Goal: Task Accomplishment & Management: Complete application form

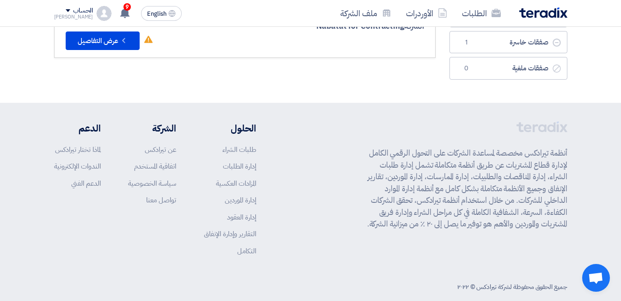
scroll to position [46, 0]
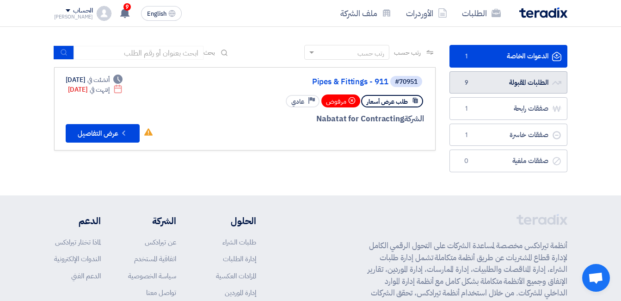
click at [502, 84] on link "الطلبات المقبولة الطلبات المقبولة 9" at bounding box center [508, 82] width 118 height 23
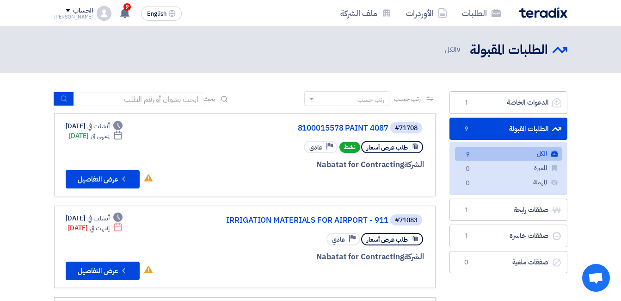
click at [503, 128] on link "الطلبات المقبولة الطلبات المقبولة 9" at bounding box center [508, 128] width 118 height 23
click at [103, 177] on button "Check details عرض التفاصيل" at bounding box center [103, 179] width 74 height 18
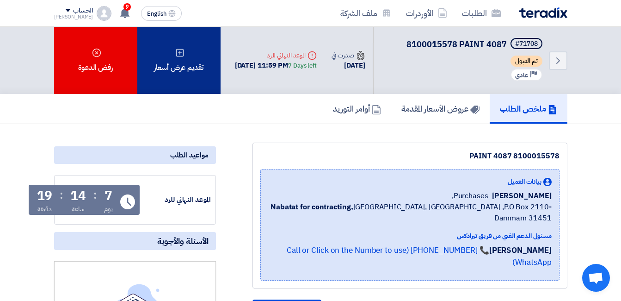
click at [180, 65] on div "تقديم عرض أسعار" at bounding box center [178, 60] width 83 height 67
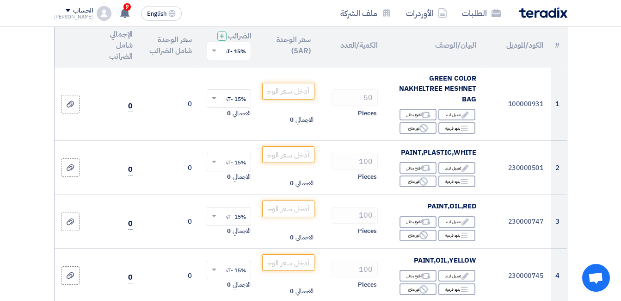
scroll to position [139, 0]
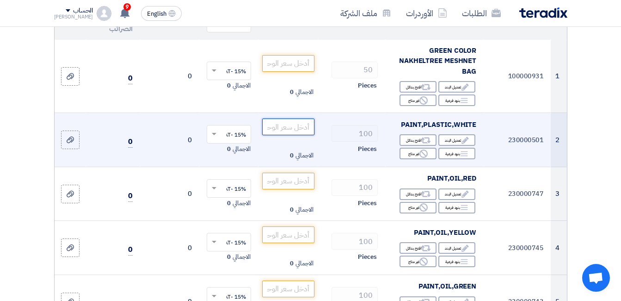
click at [292, 135] on input "number" at bounding box center [288, 126] width 52 height 17
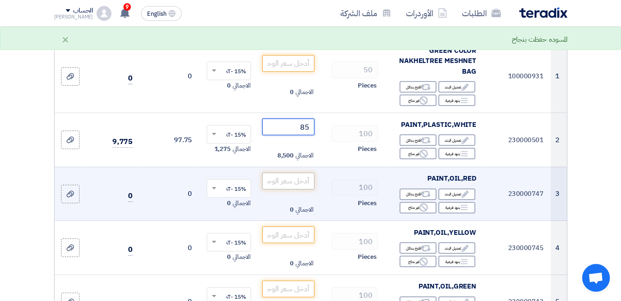
type input "85"
click at [293, 186] on input "number" at bounding box center [288, 180] width 52 height 17
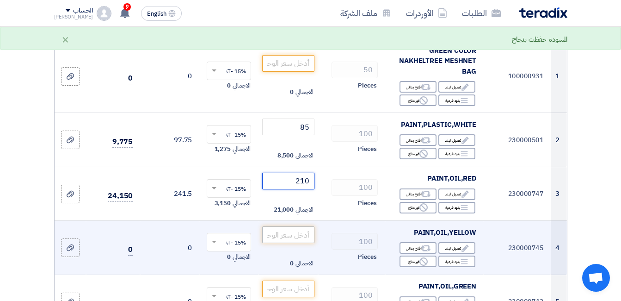
type input "210"
click at [300, 240] on input "number" at bounding box center [288, 234] width 52 height 17
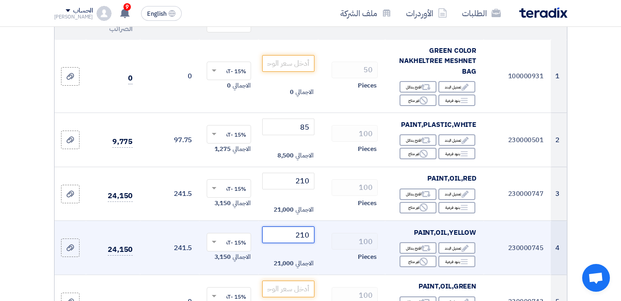
scroll to position [324, 0]
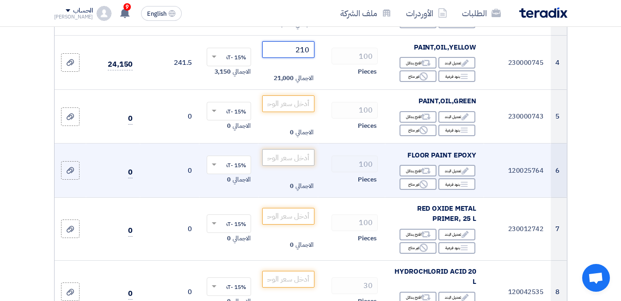
type input "210"
click at [291, 164] on input "number" at bounding box center [288, 157] width 52 height 17
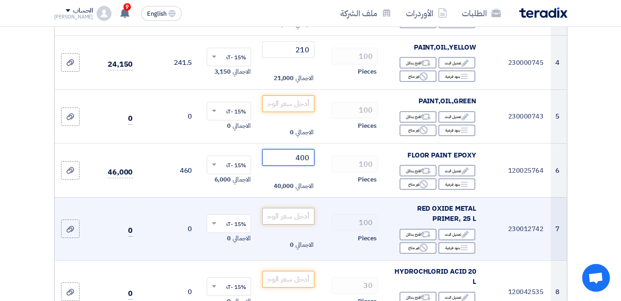
type input "400"
click at [295, 223] on input "number" at bounding box center [288, 216] width 52 height 17
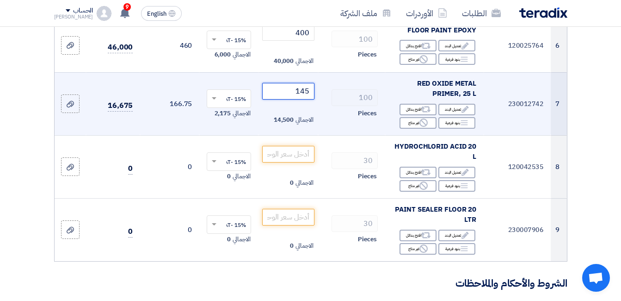
scroll to position [462, 0]
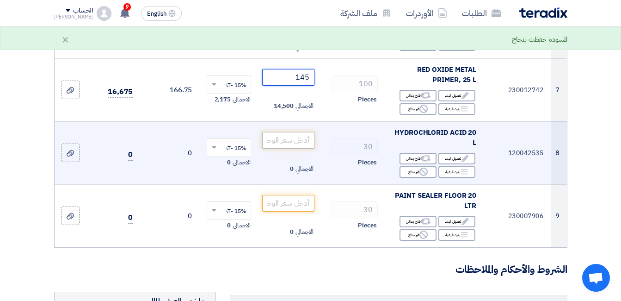
type input "145"
click at [290, 147] on input "number" at bounding box center [288, 140] width 52 height 17
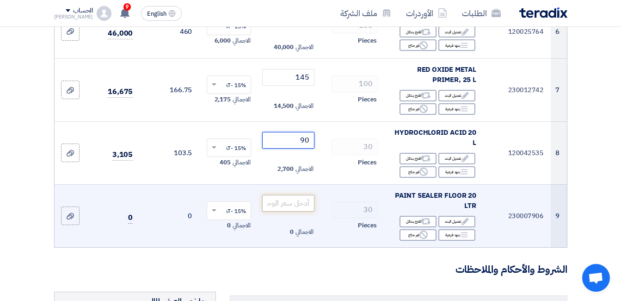
type input "90"
click at [294, 211] on input "number" at bounding box center [288, 203] width 52 height 17
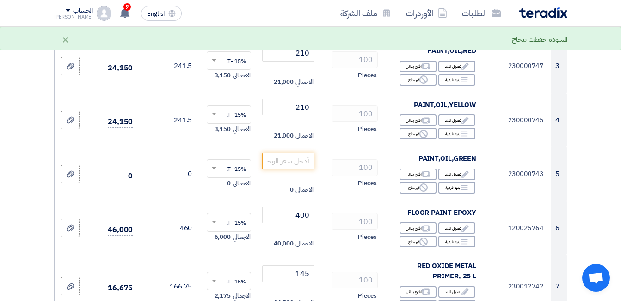
scroll to position [231, 0]
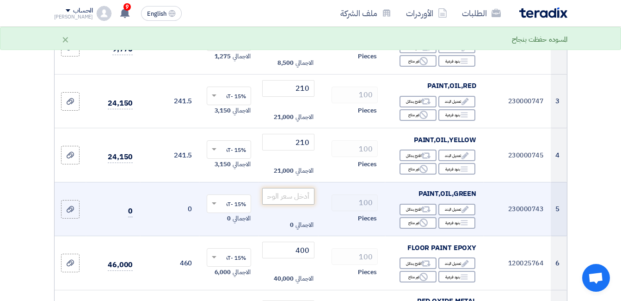
type input "330"
click at [291, 204] on input "number" at bounding box center [288, 196] width 52 height 17
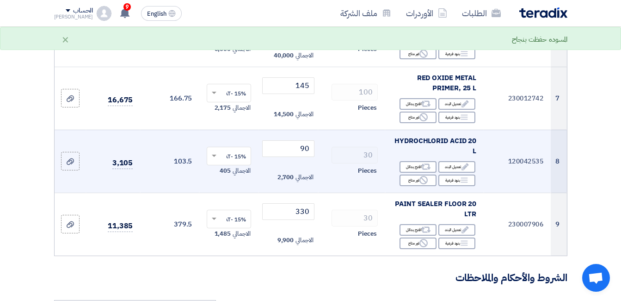
scroll to position [509, 0]
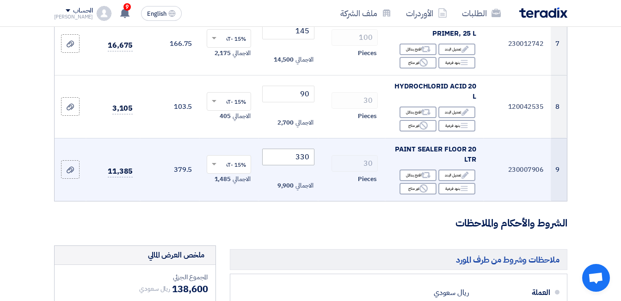
type input "210"
click at [304, 165] on input "330" at bounding box center [288, 156] width 52 height 17
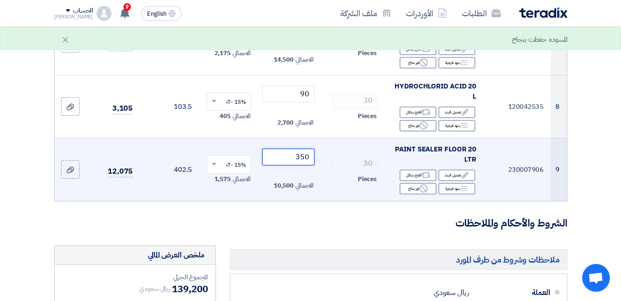
type input "350"
click at [330, 168] on div "30" at bounding box center [352, 163] width 52 height 17
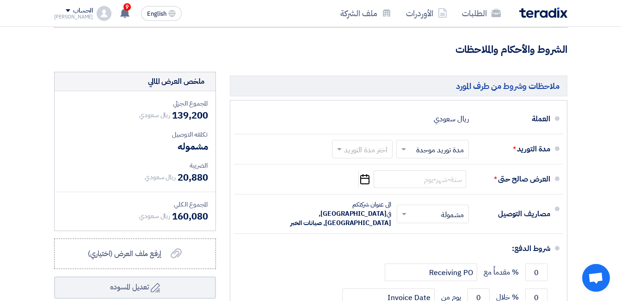
scroll to position [694, 0]
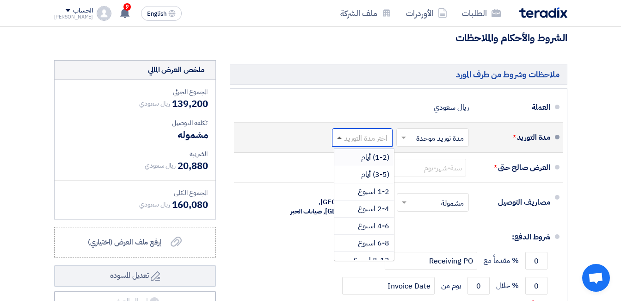
click at [341, 139] on span at bounding box center [339, 137] width 5 height 2
click at [371, 197] on span "1-2 اسبوع" at bounding box center [373, 191] width 31 height 11
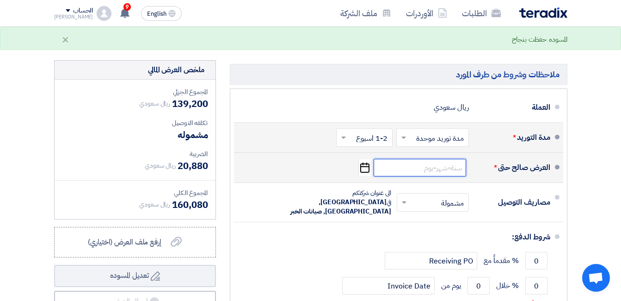
click at [426, 175] on input at bounding box center [420, 168] width 92 height 18
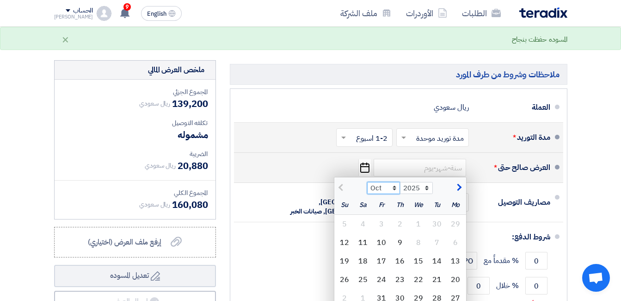
click at [394, 194] on select "Oct Nov Dec" at bounding box center [383, 188] width 33 height 12
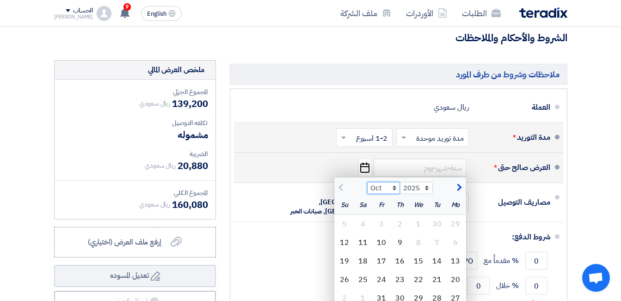
select select "12"
click at [367, 189] on select "Oct Nov Dec" at bounding box center [383, 188] width 33 height 12
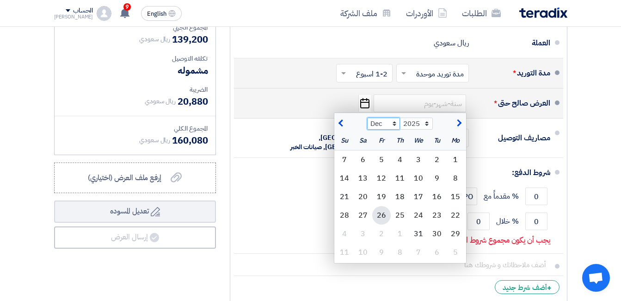
scroll to position [786, 0]
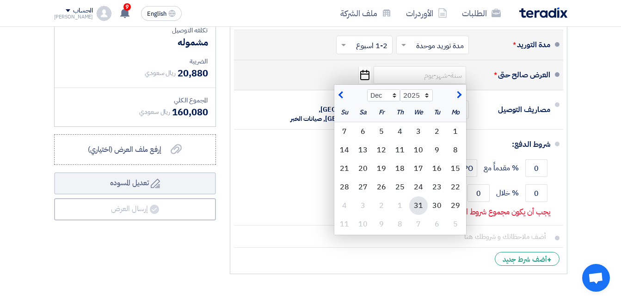
click at [417, 213] on div "31" at bounding box center [418, 205] width 18 height 18
type input "[DATE]"
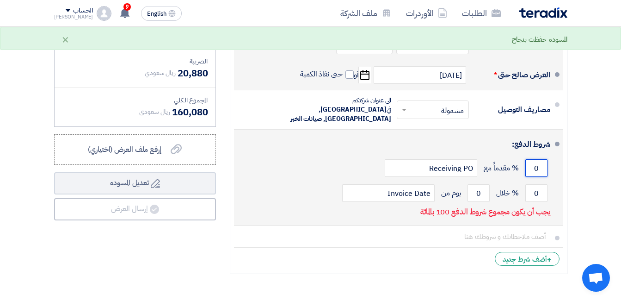
click at [539, 165] on input "0" at bounding box center [536, 168] width 22 height 18
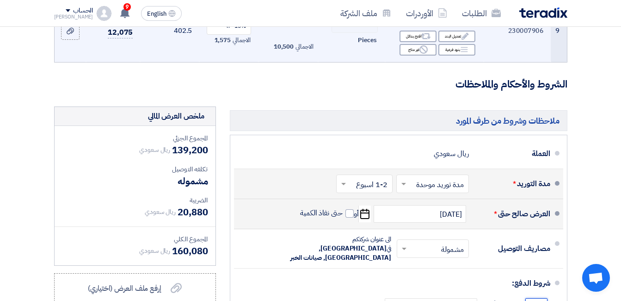
scroll to position [879, 0]
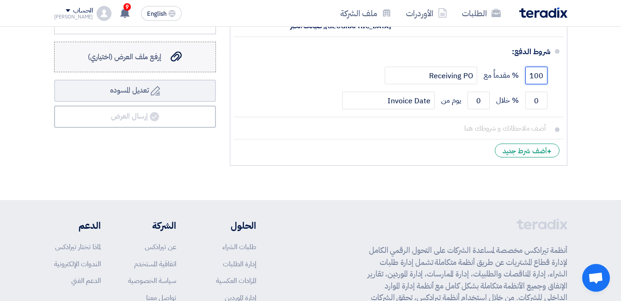
type input "100"
click at [144, 62] on span "إرفع ملف العرض (اختياري)" at bounding box center [125, 56] width 74 height 11
click at [0, 0] on input "إرفع ملف العرض (اختياري) إرفع ملف العرض (اختياري)" at bounding box center [0, 0] width 0 height 0
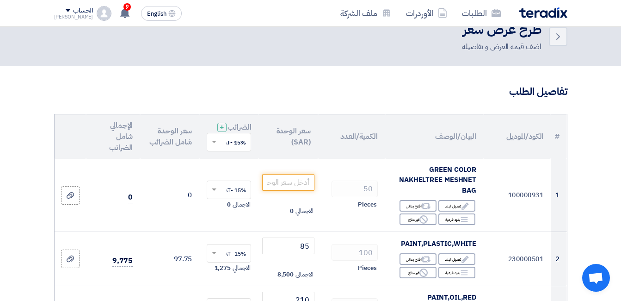
scroll to position [17, 0]
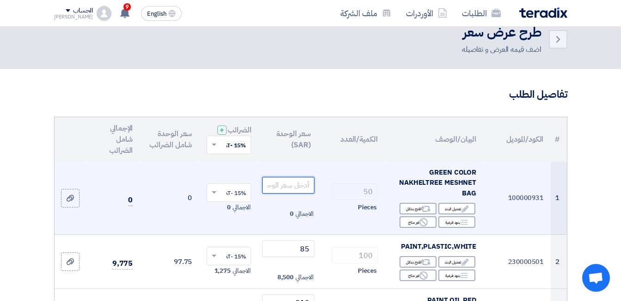
click at [286, 192] on input "number" at bounding box center [288, 185] width 52 height 17
type input "0"
click at [328, 213] on div "Pieces" at bounding box center [352, 207] width 52 height 11
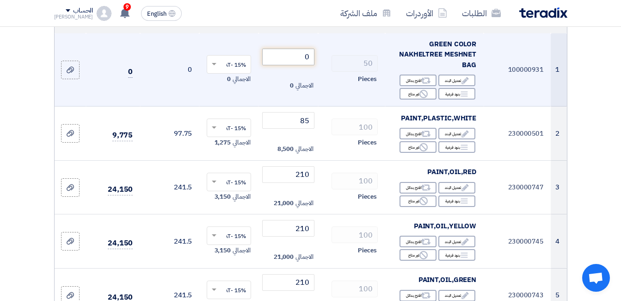
scroll to position [156, 0]
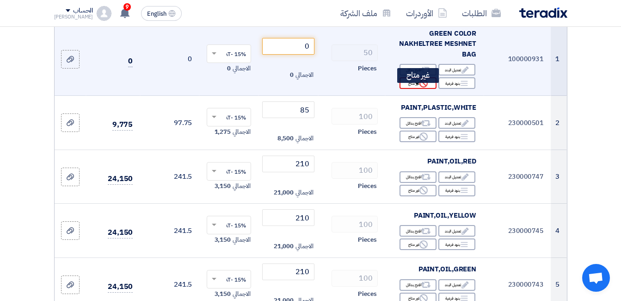
click at [412, 89] on div "Reject غير متاح" at bounding box center [418, 83] width 37 height 12
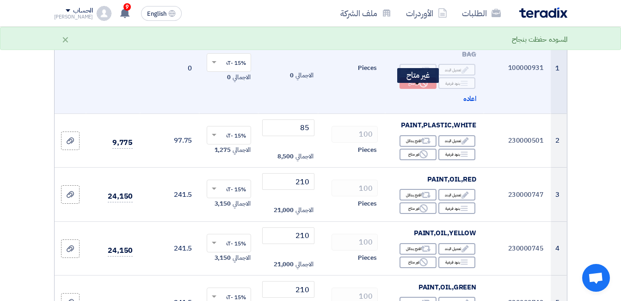
click at [412, 89] on div "Reject غير متاح" at bounding box center [418, 83] width 37 height 12
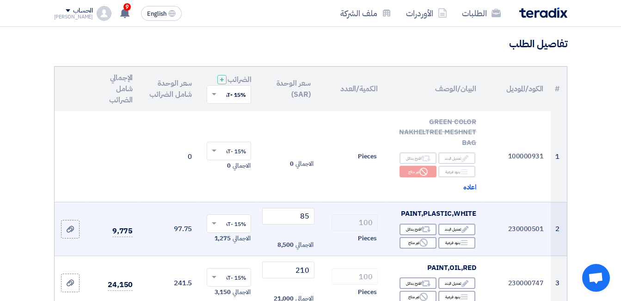
scroll to position [63, 0]
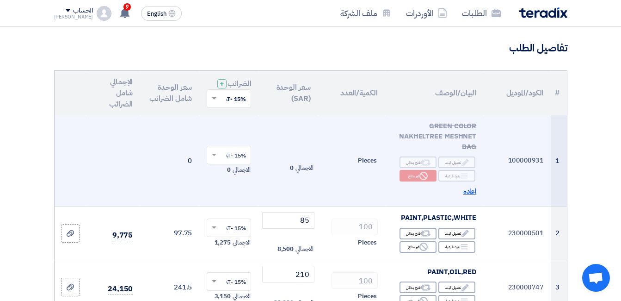
click at [467, 197] on span "اعاده" at bounding box center [469, 191] width 13 height 11
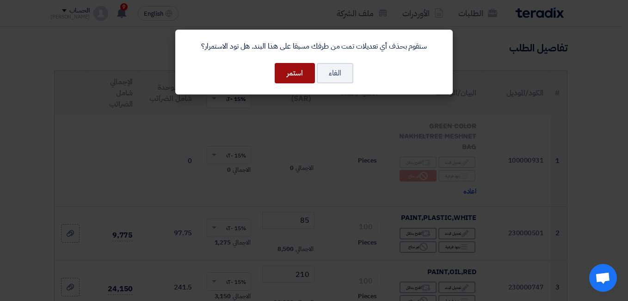
click at [301, 73] on button "استمر" at bounding box center [295, 73] width 40 height 20
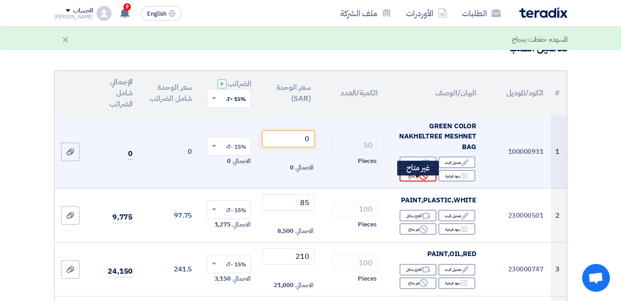
click at [415, 181] on div "Reject غير متاح" at bounding box center [418, 176] width 37 height 12
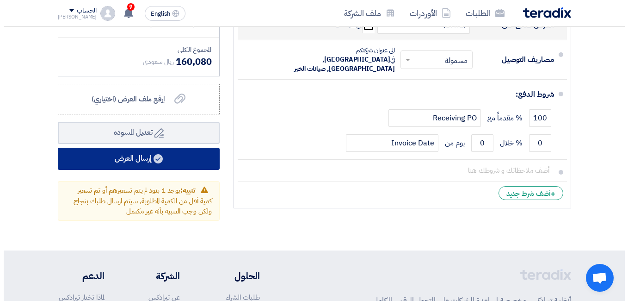
scroll to position [803, 0]
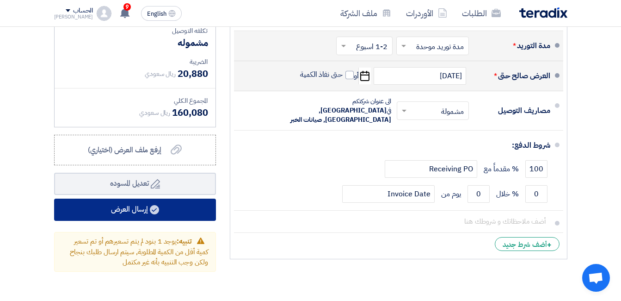
click at [139, 215] on button "إرسال العرض" at bounding box center [135, 209] width 162 height 22
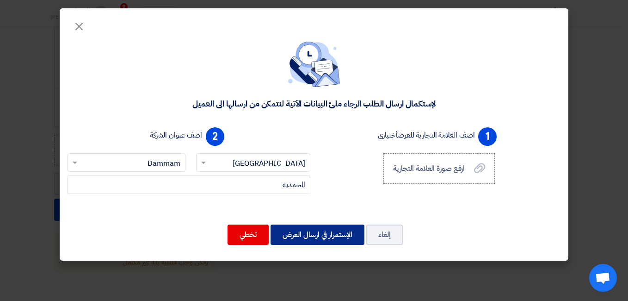
click at [318, 235] on button "الإستمرار في ارسال العرض" at bounding box center [318, 234] width 94 height 20
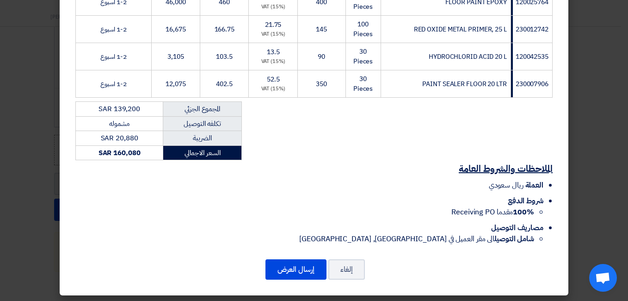
scroll to position [326, 0]
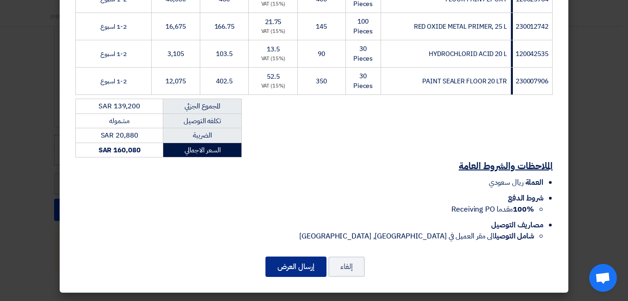
click at [307, 269] on button "إرسال العرض" at bounding box center [295, 266] width 61 height 20
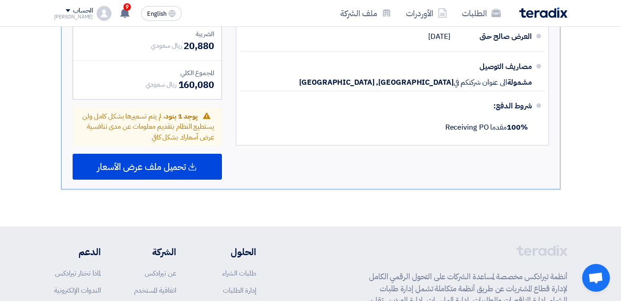
scroll to position [755, 0]
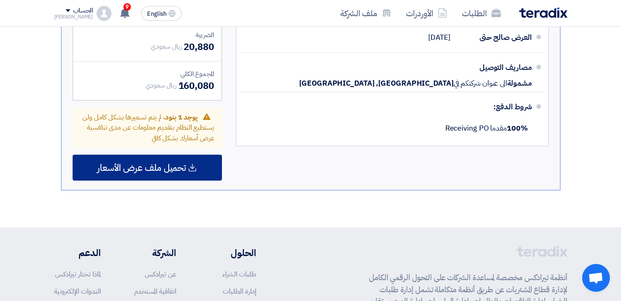
click at [173, 168] on span "تحميل ملف عرض الأسعار" at bounding box center [141, 167] width 89 height 8
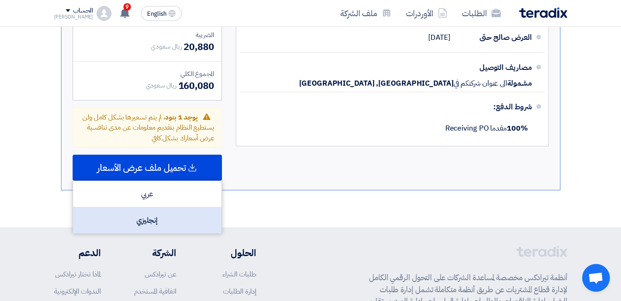
click at [148, 220] on div "إنجليزي" at bounding box center [147, 220] width 148 height 26
